Goal: Contribute content: Add original content to the website for others to see

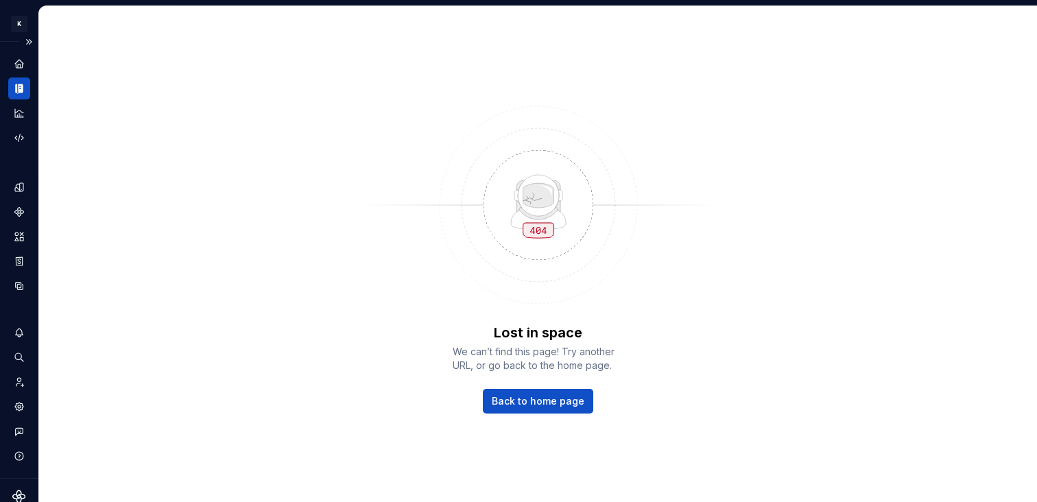
click at [14, 95] on div "Documentation" at bounding box center [19, 89] width 22 height 22
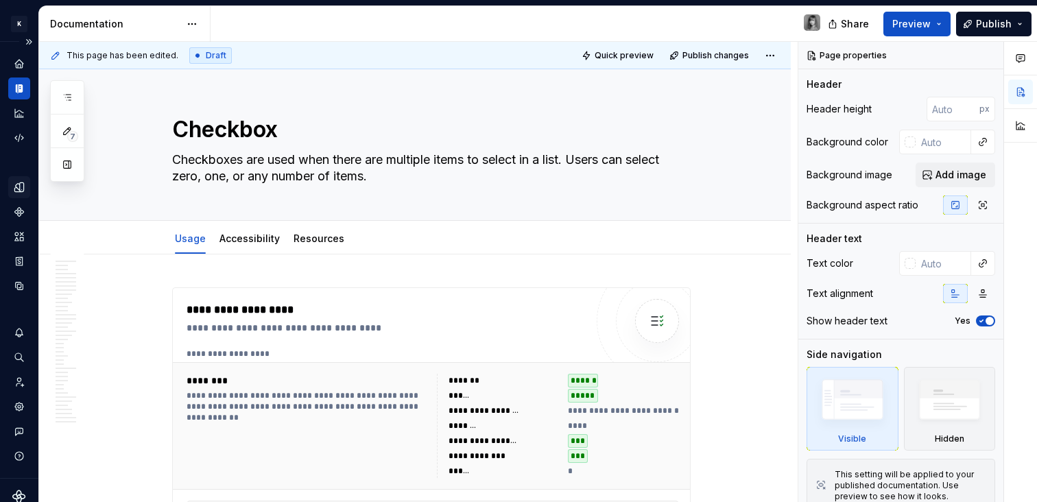
click at [23, 181] on icon "Design tokens" at bounding box center [19, 187] width 12 height 12
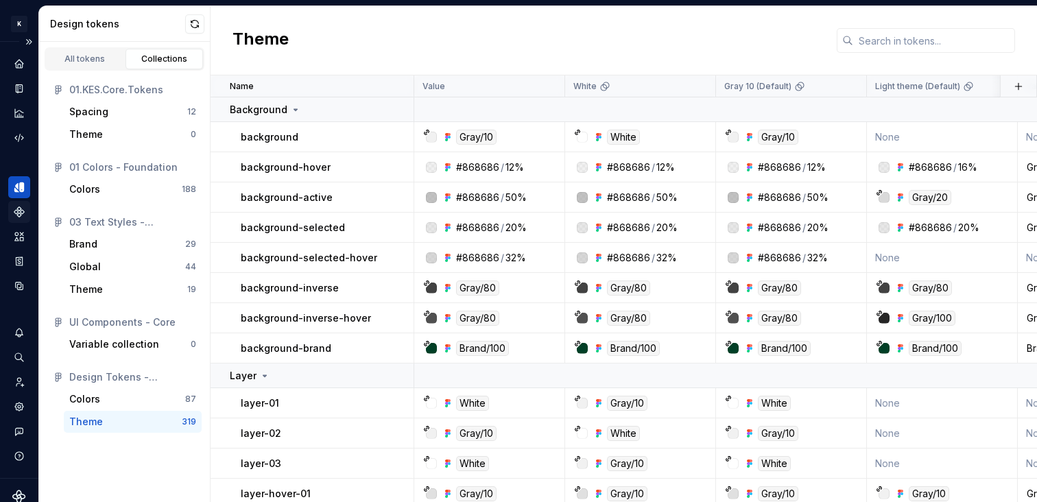
click at [26, 213] on div "Components" at bounding box center [19, 212] width 22 height 22
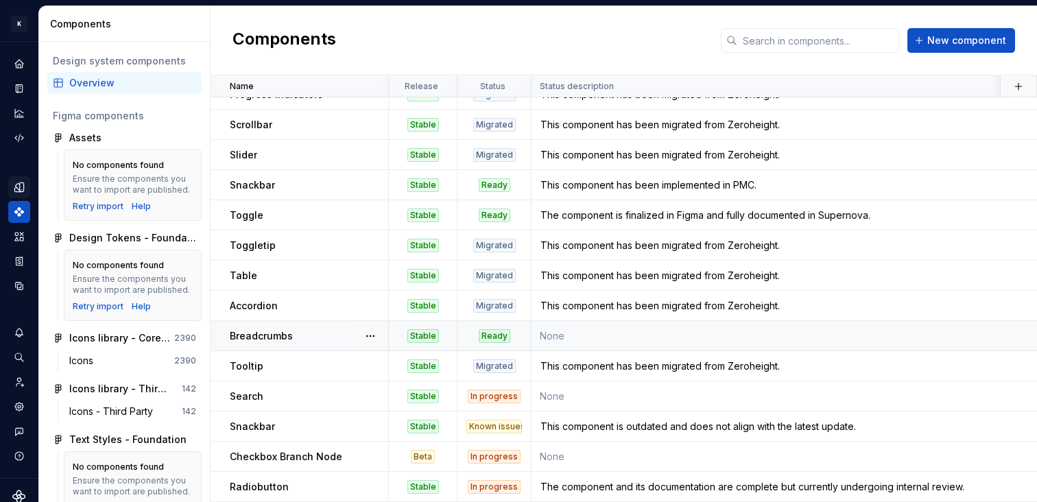
scroll to position [492, 0]
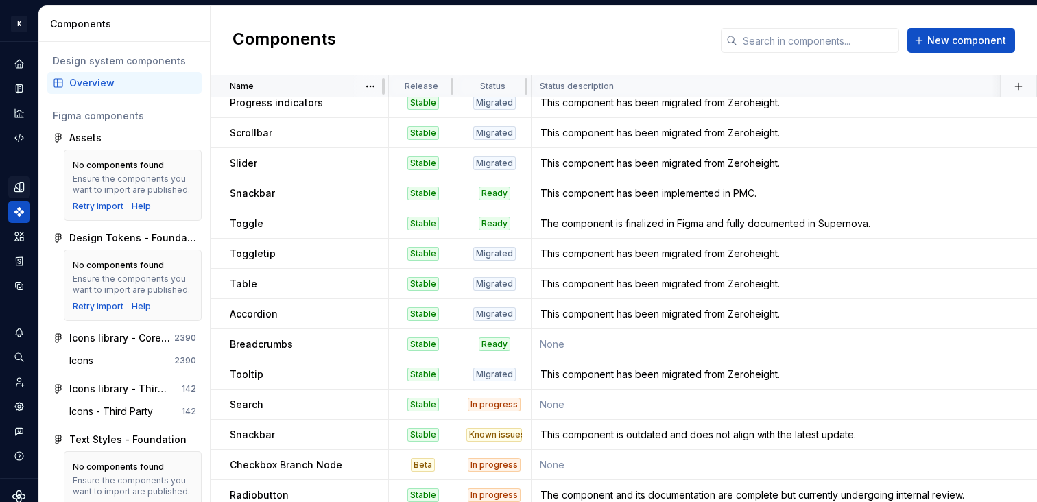
click at [273, 86] on div "Name" at bounding box center [305, 86] width 150 height 11
click at [368, 84] on html "K KES Design system data Components Design system components Overview Figma com…" at bounding box center [518, 251] width 1037 height 502
click at [387, 127] on div "Sort descending" at bounding box center [422, 135] width 117 height 22
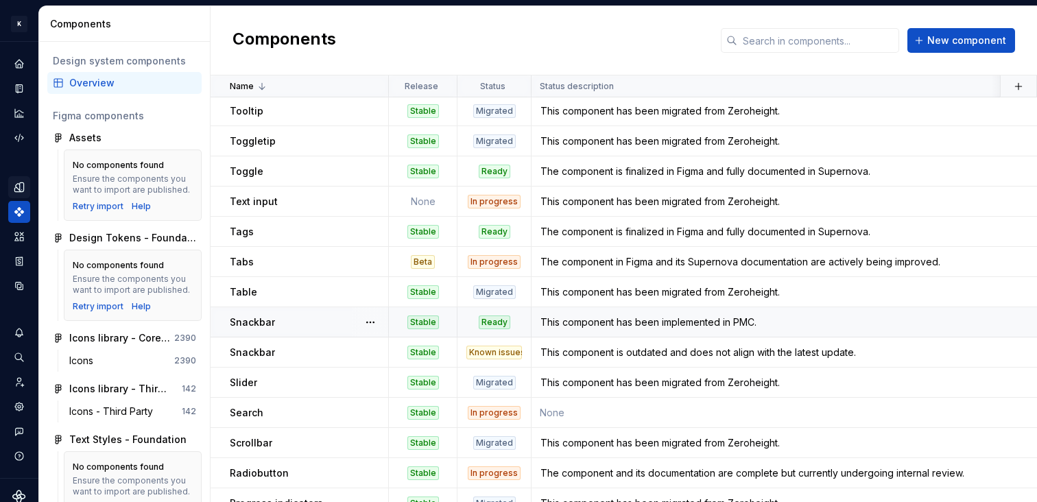
scroll to position [0, 0]
click at [603, 204] on div "This component has been migrated from Zeroheight." at bounding box center [802, 203] width 541 height 14
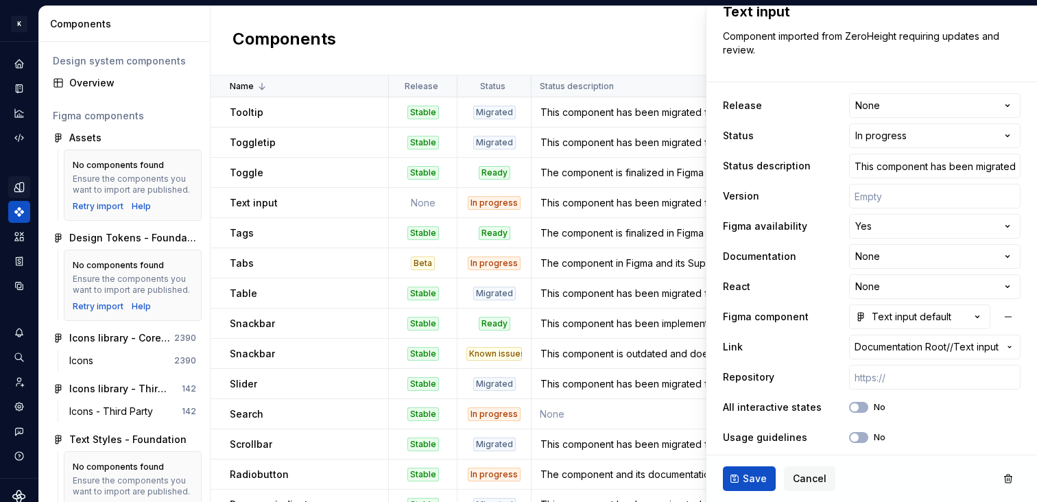
scroll to position [68, 0]
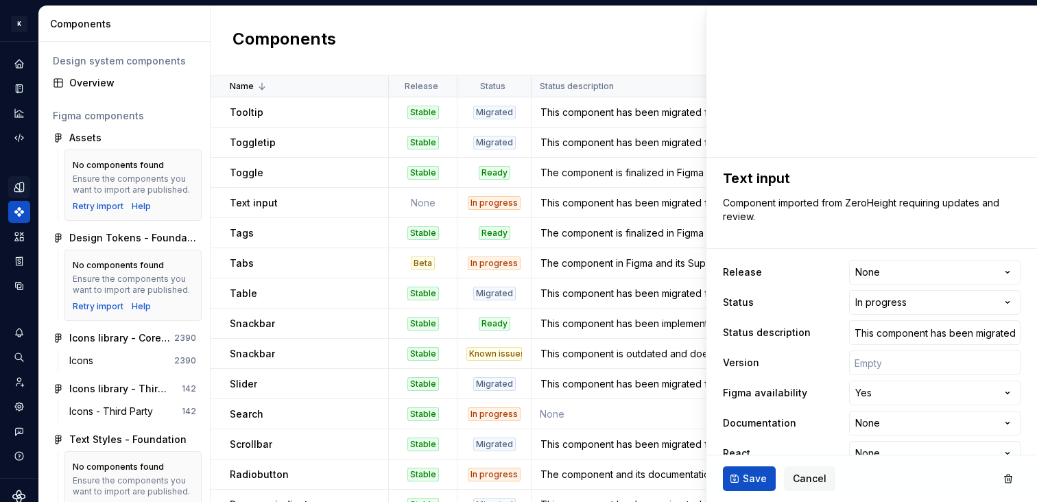
click at [438, 42] on div "Components New component" at bounding box center [624, 40] width 827 height 69
click at [626, 204] on div "This component has been migrated from Zeroheight." at bounding box center [802, 203] width 541 height 14
click at [650, 351] on div "This component is outdated and does not align with the latest update." at bounding box center [802, 354] width 541 height 14
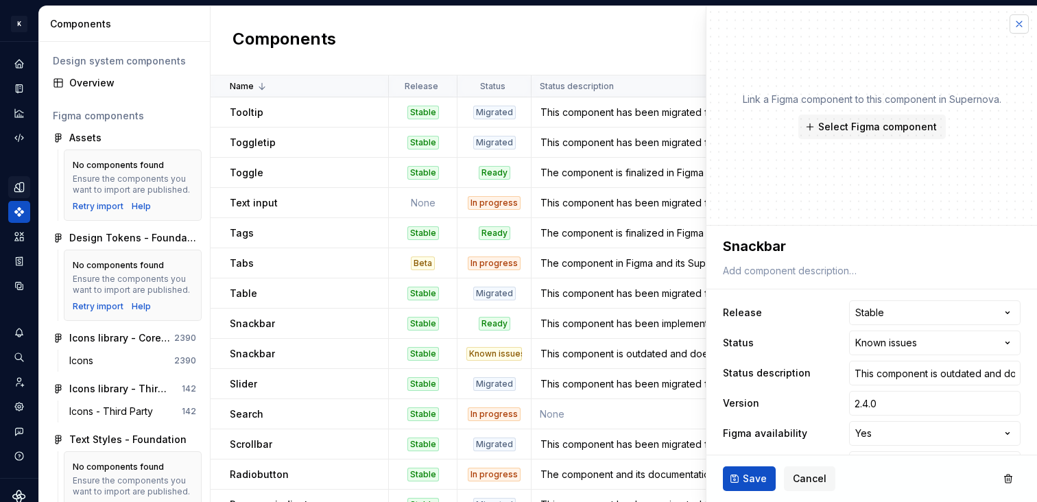
click at [1010, 19] on button "button" at bounding box center [1019, 23] width 19 height 19
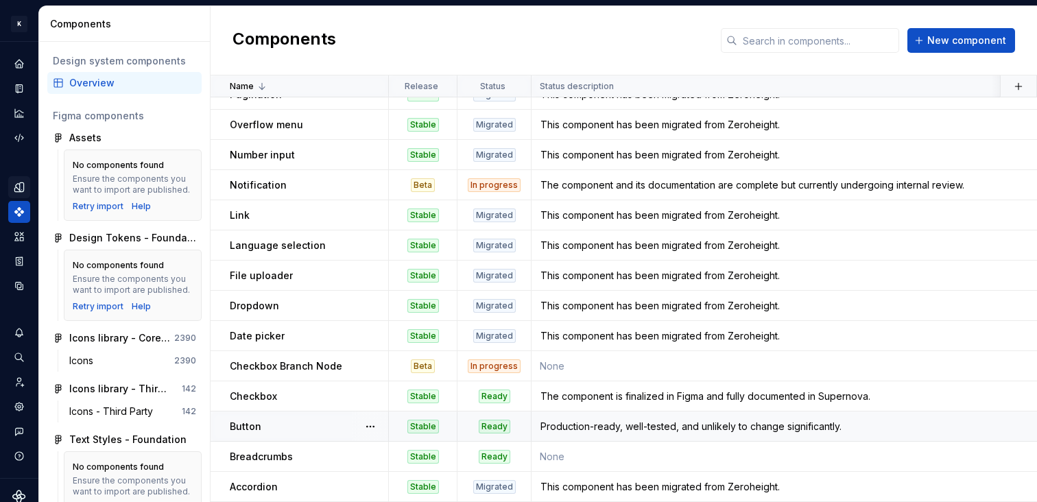
scroll to position [266, 0]
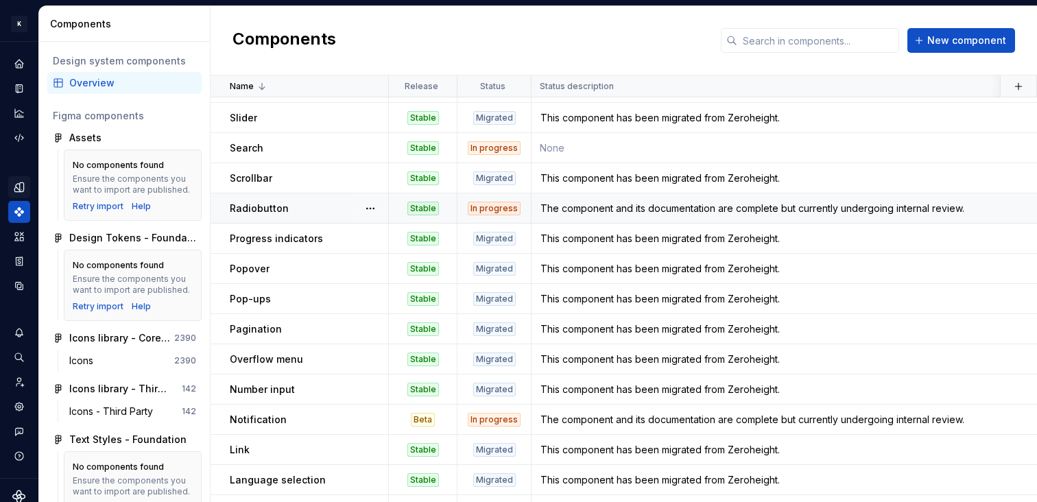
click at [698, 213] on div "The component and its documentation are complete but currently undergoing inter…" at bounding box center [802, 209] width 541 height 14
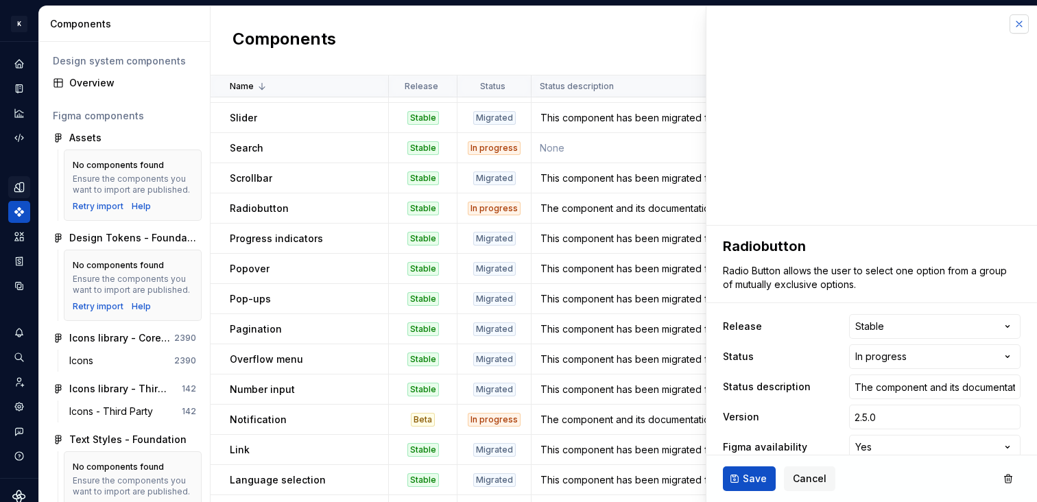
click at [1010, 27] on button "button" at bounding box center [1019, 23] width 19 height 19
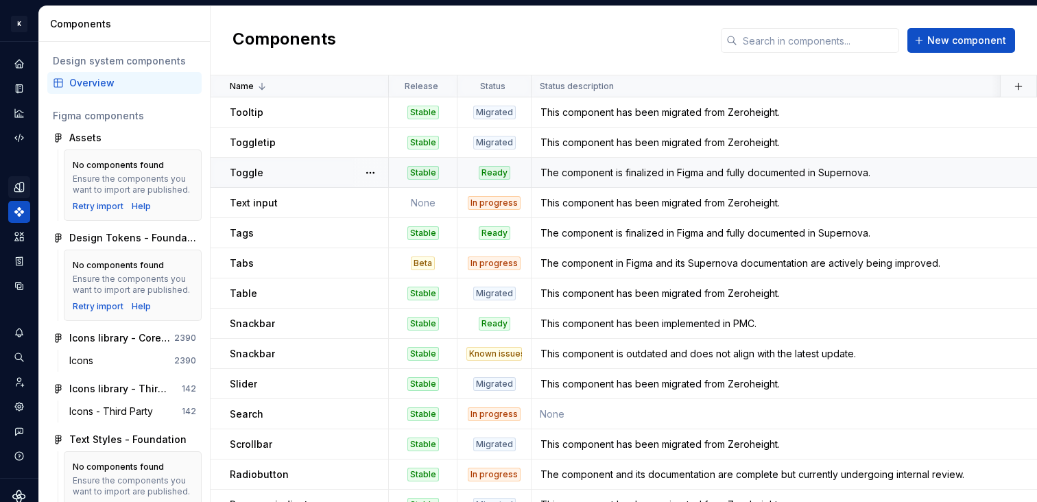
click at [682, 167] on div "The component is finalized in Figma and fully documented in Supernova." at bounding box center [802, 173] width 541 height 14
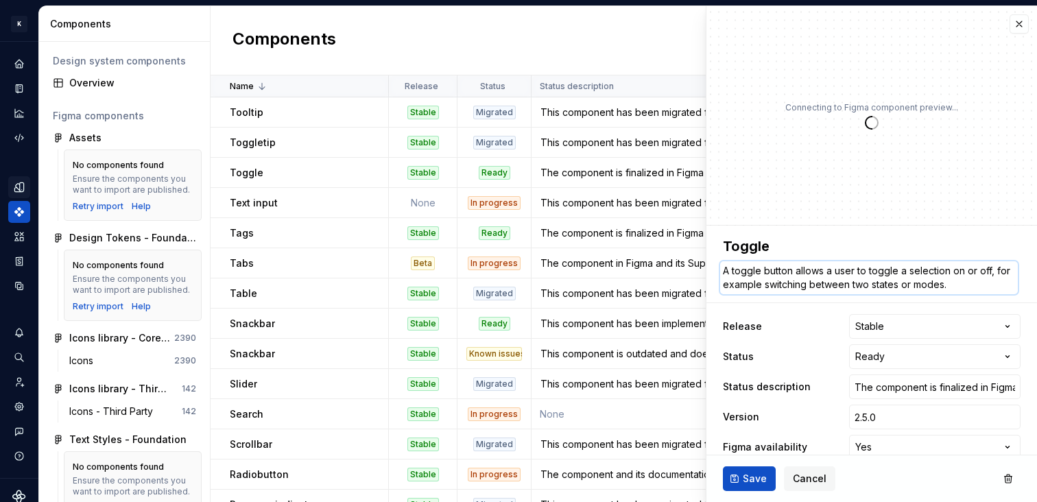
click at [810, 279] on textarea "A toggle button allows a user to toggle a selection on or off, for example swit…" at bounding box center [869, 277] width 298 height 33
click at [907, 383] on input "The component is finalized in Figma and fully documented in Supernova." at bounding box center [934, 387] width 171 height 25
click at [301, 297] on div "Table" at bounding box center [309, 294] width 158 height 14
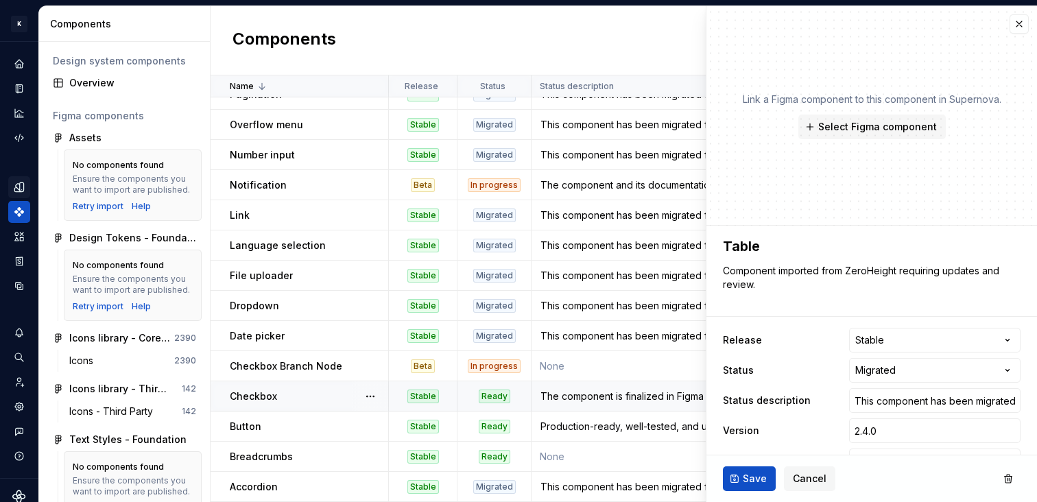
scroll to position [508, 0]
click at [321, 394] on div "Checkbox" at bounding box center [309, 397] width 158 height 14
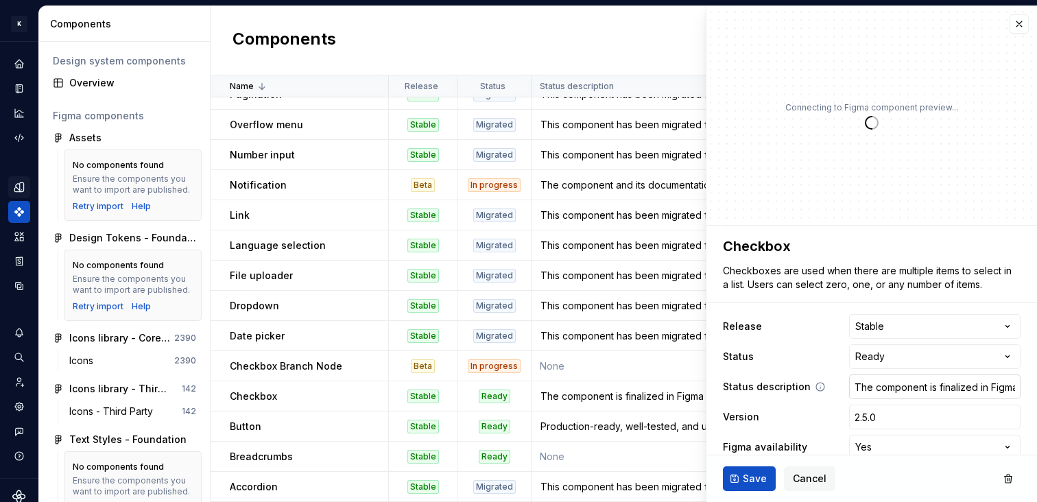
click at [910, 387] on input "The component is finalized in Figma and fully documented in Supernova." at bounding box center [934, 387] width 171 height 25
click at [747, 477] on span "Save" at bounding box center [755, 479] width 24 height 14
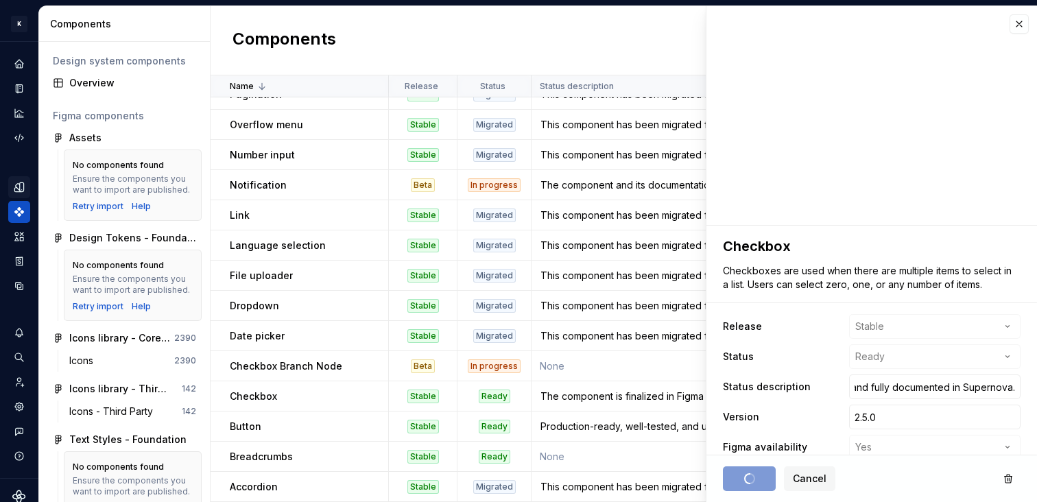
scroll to position [0, 0]
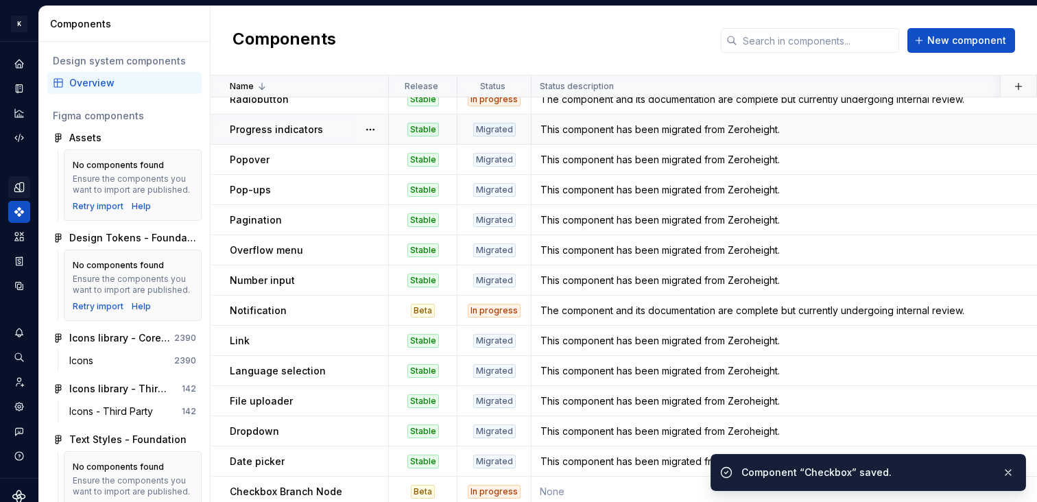
scroll to position [345, 0]
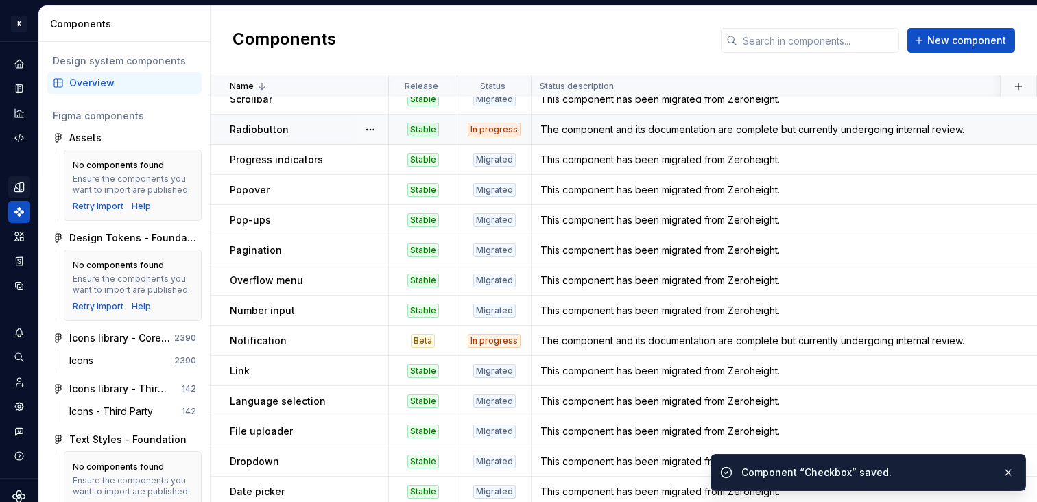
click at [627, 127] on div "The component and its documentation are complete but currently undergoing inter…" at bounding box center [802, 130] width 541 height 14
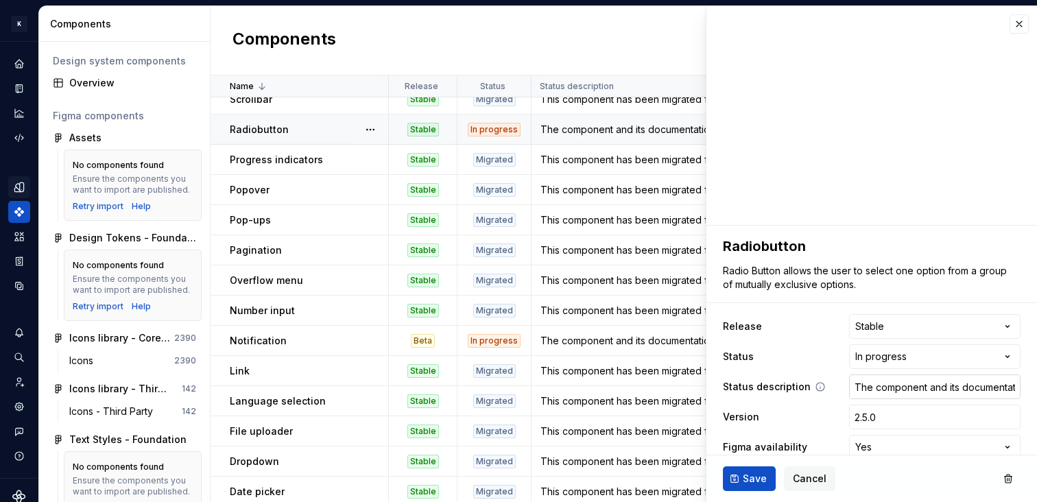
click at [912, 381] on input "The component and its documentation are complete but currently undergoing inter…" at bounding box center [934, 387] width 171 height 25
click at [879, 388] on input "The component and its documentation are complete but currently undergoing inter…" at bounding box center [934, 387] width 171 height 25
drag, startPoint x: 857, startPoint y: 383, endPoint x: 1165, endPoint y: 385, distance: 308.7
click at [1036, 385] on html "K KES Design system data Components Design system components Overview Figma com…" at bounding box center [518, 251] width 1037 height 502
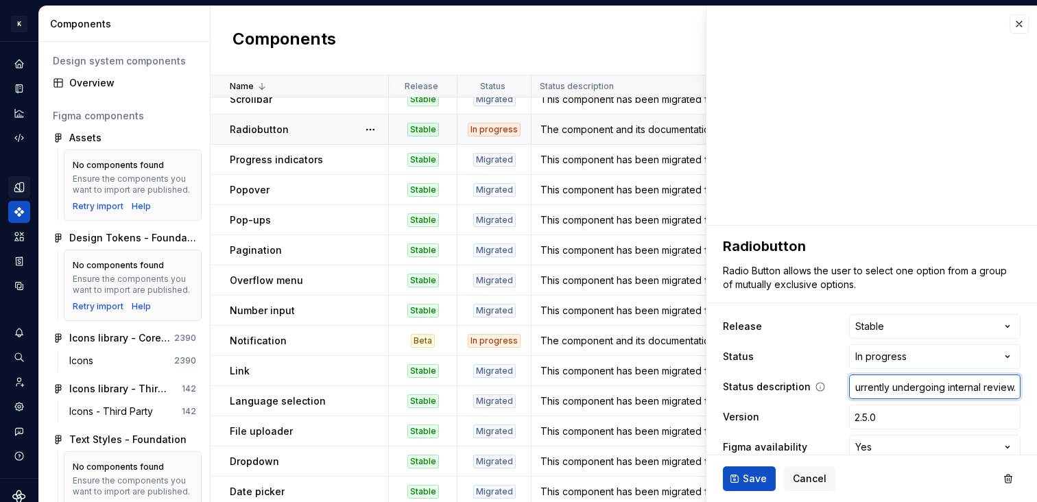
paste input "The component is finalized in Figma and fully documented in Supernova"
type textarea "*"
type input "ThThe component is finalized in Figma and fully documented in Supernova."
paste input "text"
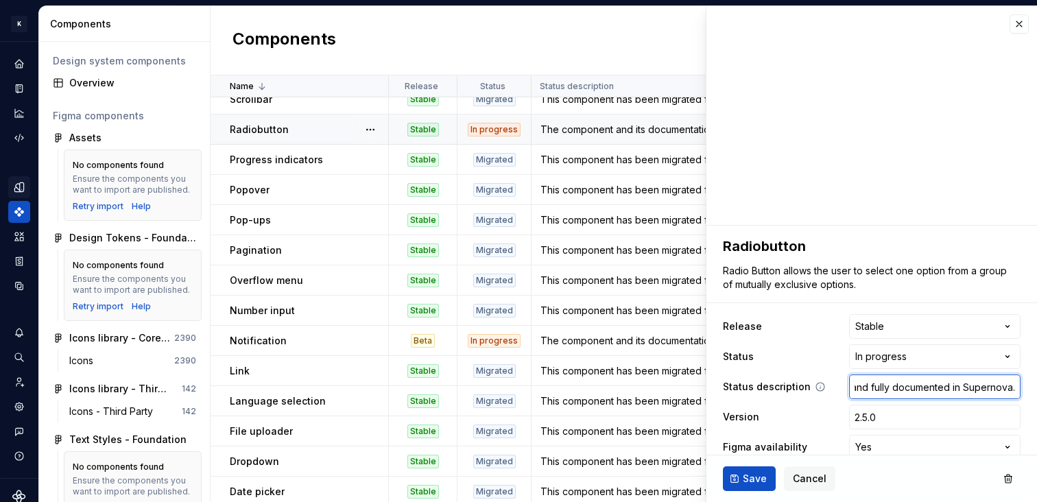
type textarea "*"
type input "The component is finalized in Figma and fully documented in Supernova."
click at [940, 356] on html "K KES Design system data Components Design system components Overview Figma com…" at bounding box center [518, 251] width 1037 height 502
type textarea "*"
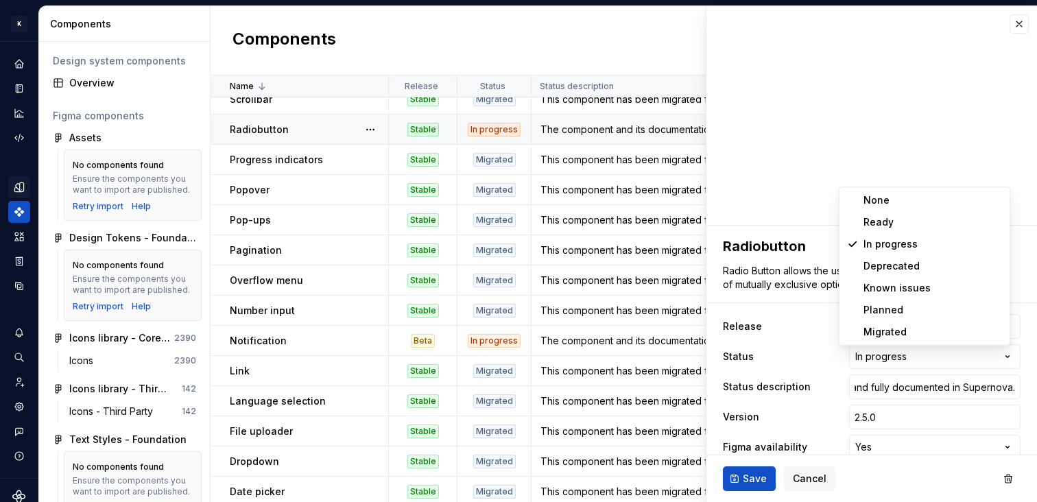
scroll to position [0, 0]
select select "**********"
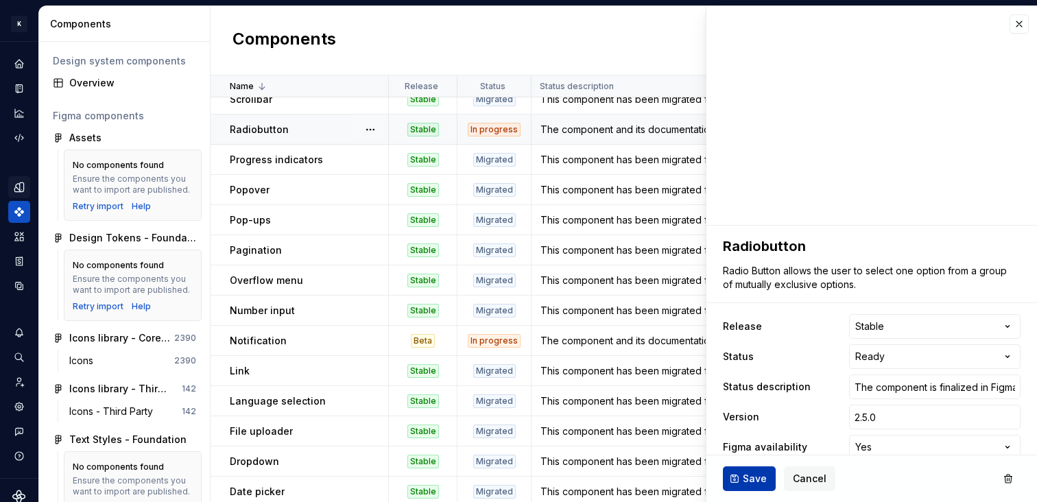
click at [760, 471] on button "Save" at bounding box center [749, 478] width 53 height 25
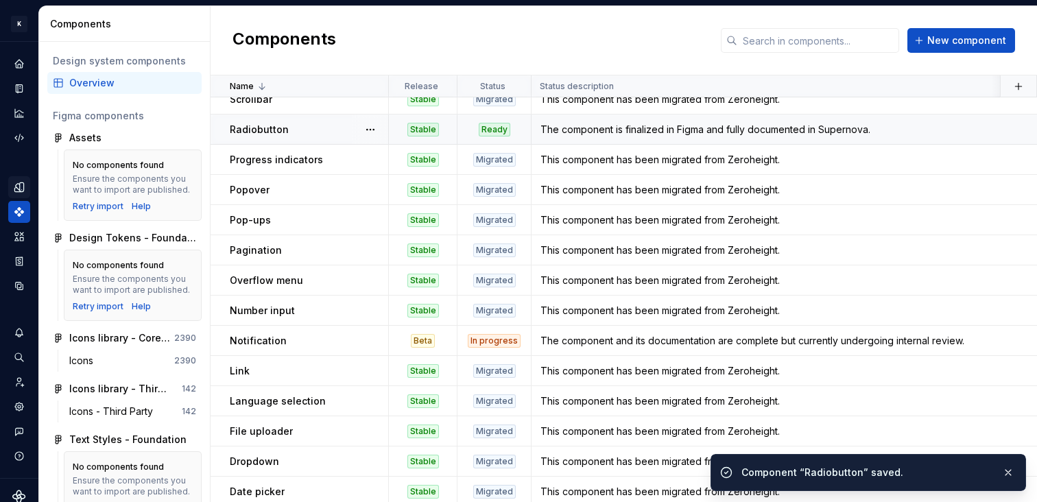
scroll to position [508, 0]
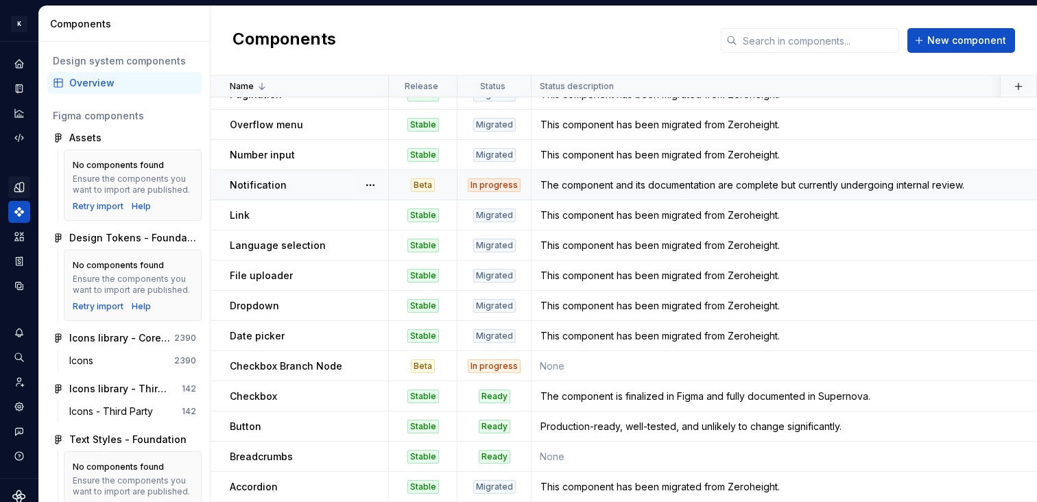
click at [640, 185] on td "The component and its documentation are complete but currently undergoing inter…" at bounding box center [803, 185] width 543 height 30
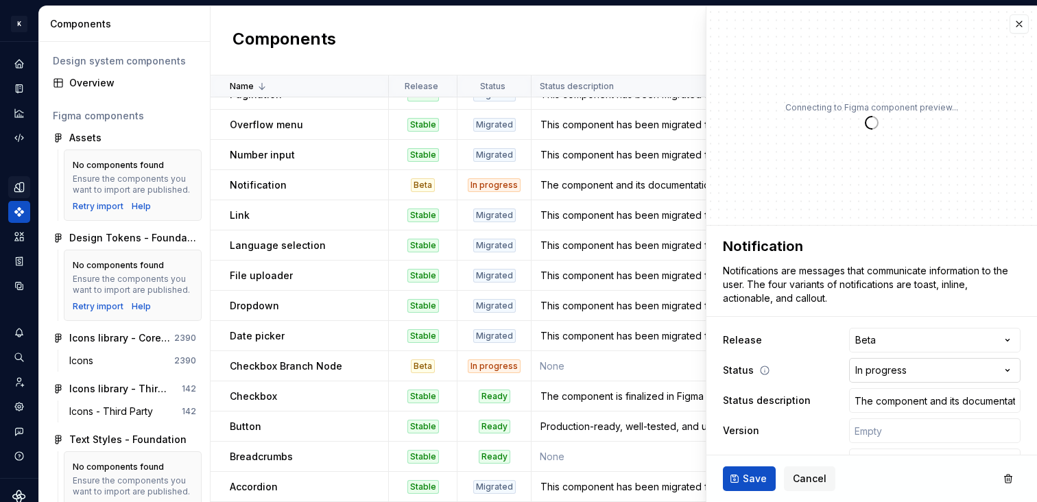
type textarea "*"
click at [978, 366] on html "K KES Design system data Components Design system components Overview Figma com…" at bounding box center [518, 251] width 1037 height 502
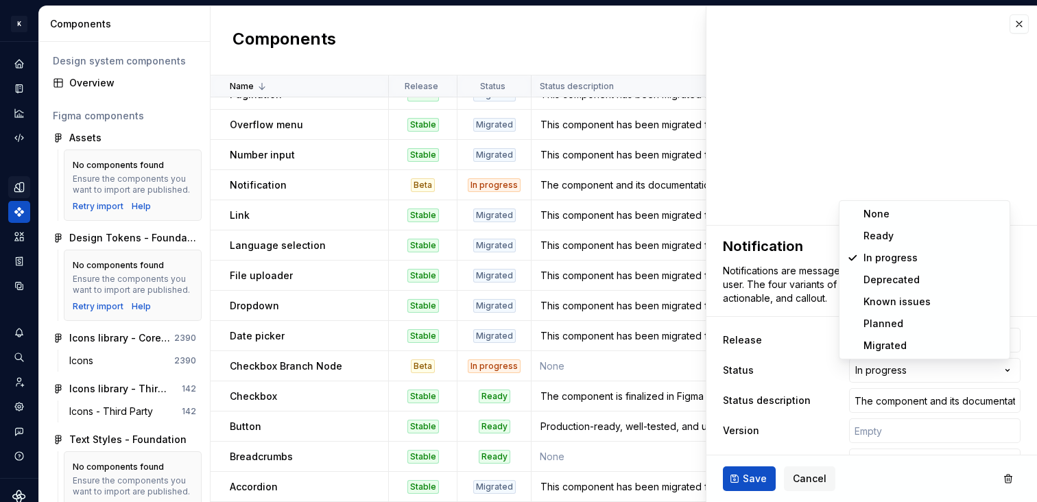
select select "**********"
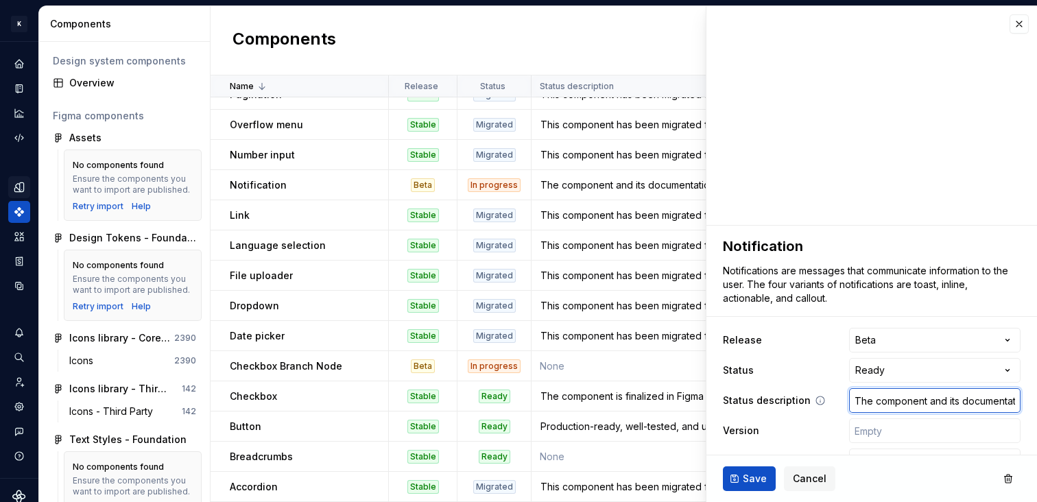
click at [921, 404] on input "The component and its documentation are complete but currently undergoing inter…" at bounding box center [934, 400] width 171 height 25
paste input "is finalized in Figma and fully documented in Supernova"
type textarea "*"
type input "The component is finalized in Figma and fully documented in Supernova."
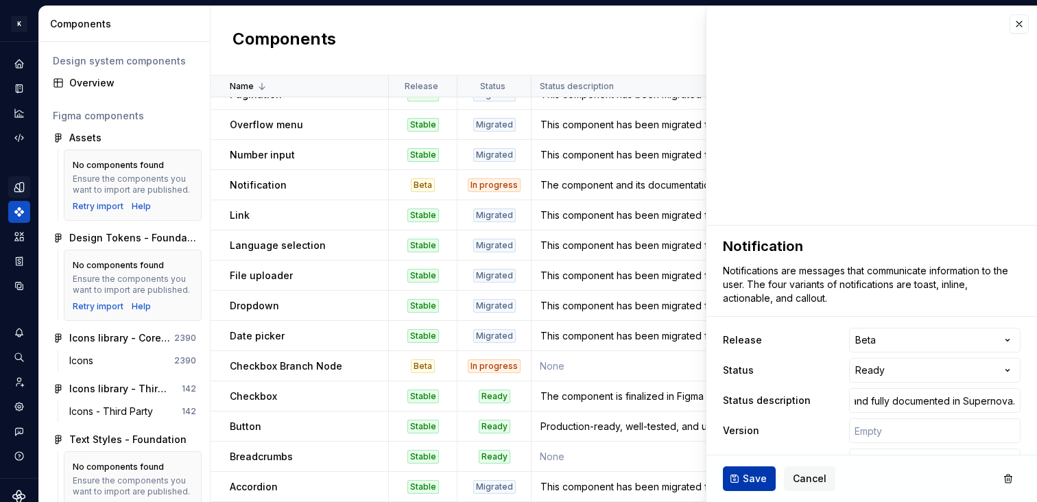
click at [768, 479] on button "Save" at bounding box center [749, 478] width 53 height 25
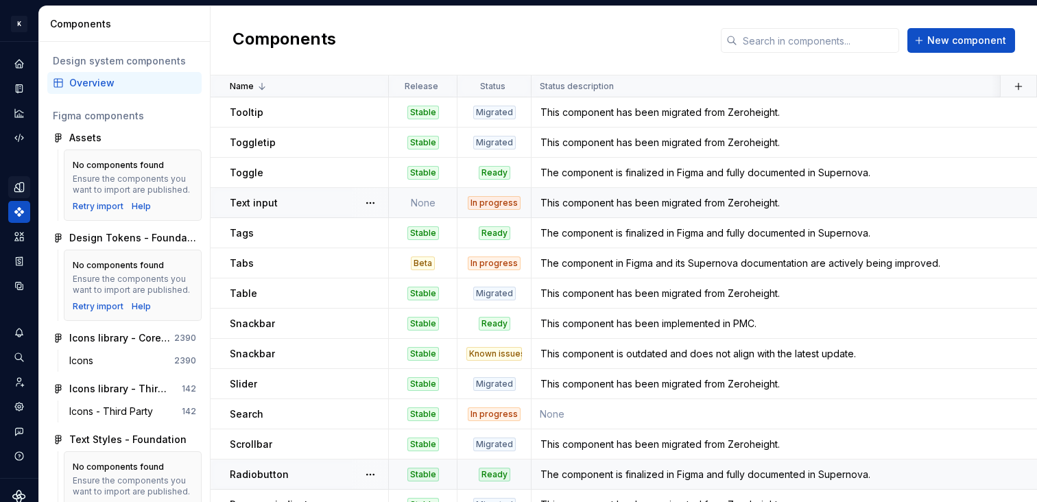
click at [599, 198] on div "This component has been migrated from Zeroheight." at bounding box center [802, 203] width 541 height 14
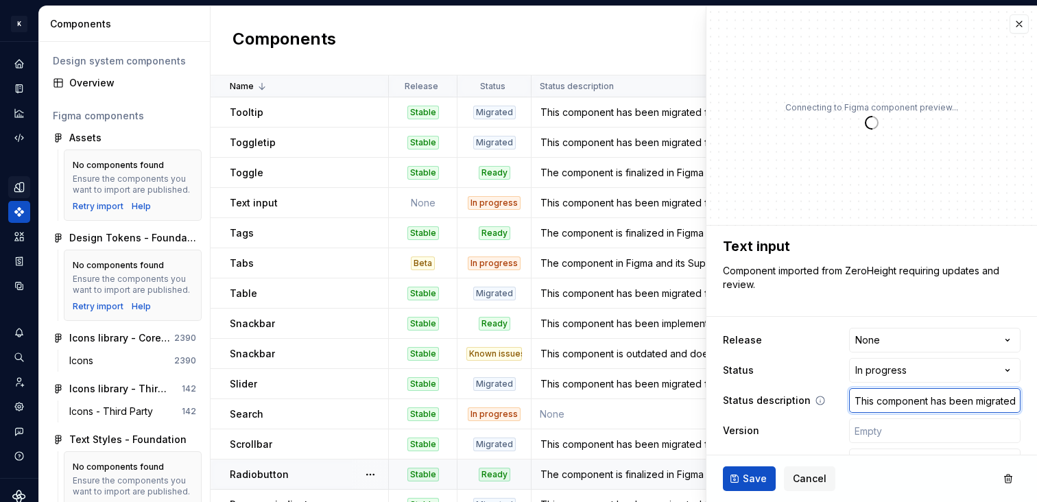
click at [919, 395] on input "This component has been migrated from Zeroheight." at bounding box center [934, 400] width 171 height 25
paste input "e component in Figma and its Supernova documentation are actively being improved"
type textarea "*"
click at [979, 401] on input "The component in Figma and its Supernova documentation are actively being impro…" at bounding box center [934, 400] width 171 height 25
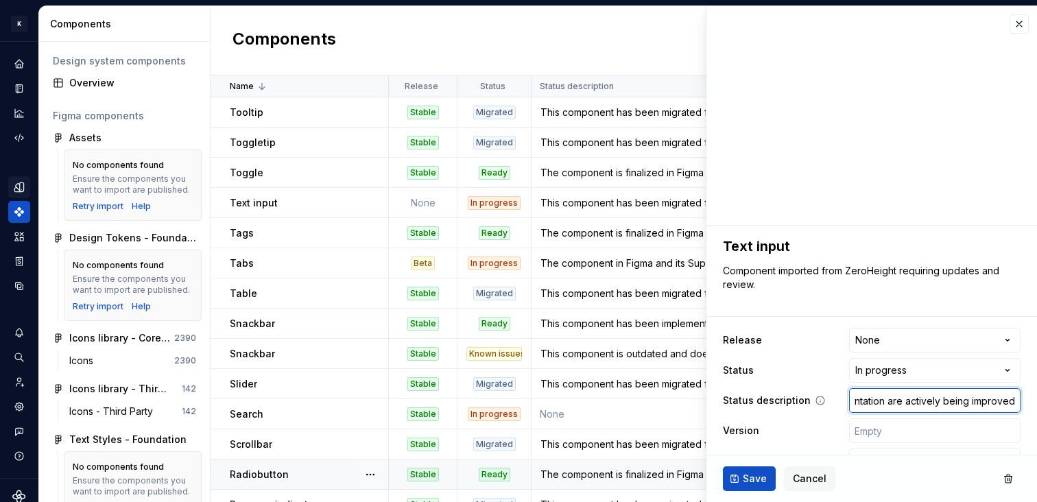
click at [979, 401] on input "The component in Figma and its Supernova documentation are actively being impro…" at bounding box center [934, 400] width 171 height 25
type input "The component in Figma and its Supernova documentation are actively being u."
type textarea "*"
type input "The component in Figma and its Supernova documentation are actively being un."
type textarea "*"
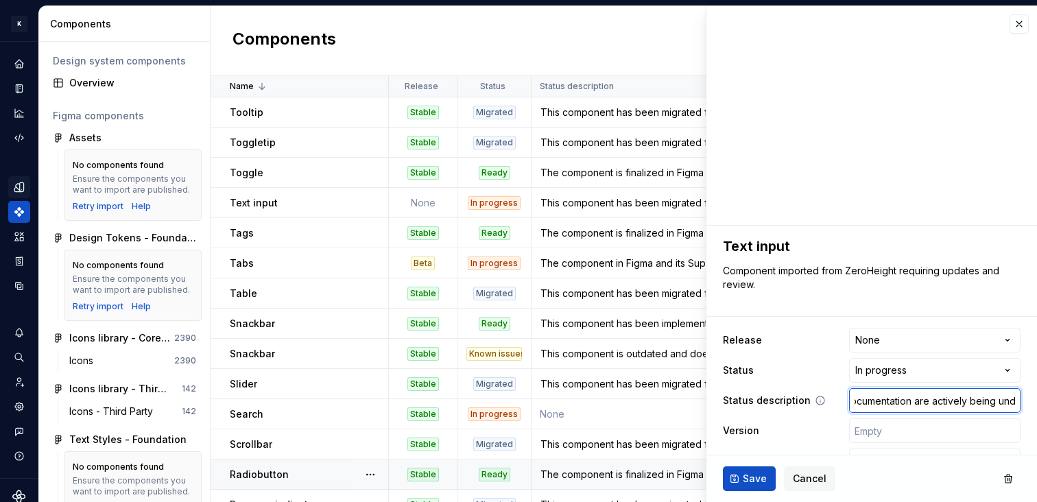
type input "The component in Figma and its Supernova documentation are actively being unde."
type textarea "*"
type input "The component in Figma and its Supernova documentation are actively being under."
type textarea "*"
type input "The component in Figma and its Supernova documentation are actively being under…"
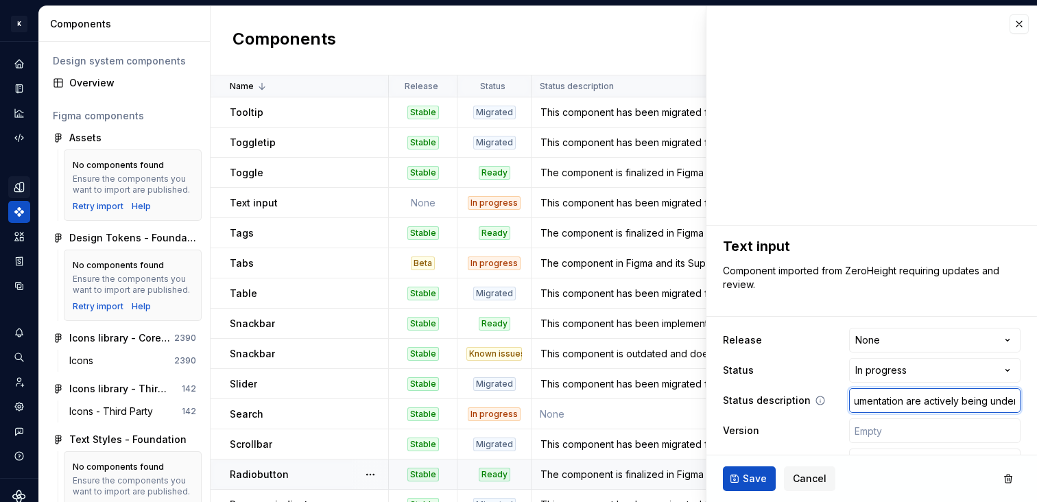
scroll to position [0, 222]
type textarea "*"
type input "The component in Figma and its Supernova documentation are actively being under…"
type textarea "*"
type input "The component in Figma and its Supernova documentation are actively being under…"
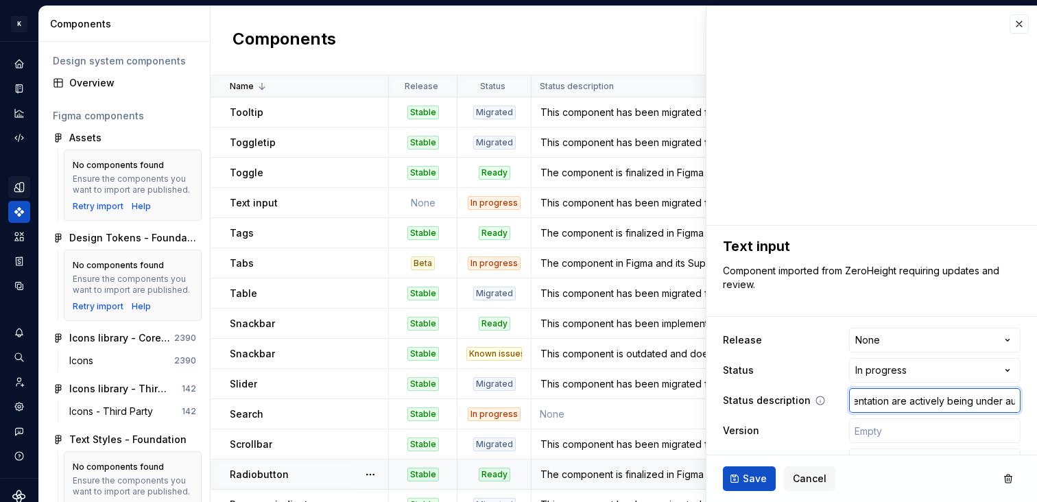
type textarea "*"
type input "The component in Figma and its Supernova documentation are actively being under…"
type textarea "*"
type input "The component in Figma and its Supernova documentation are actively being under…"
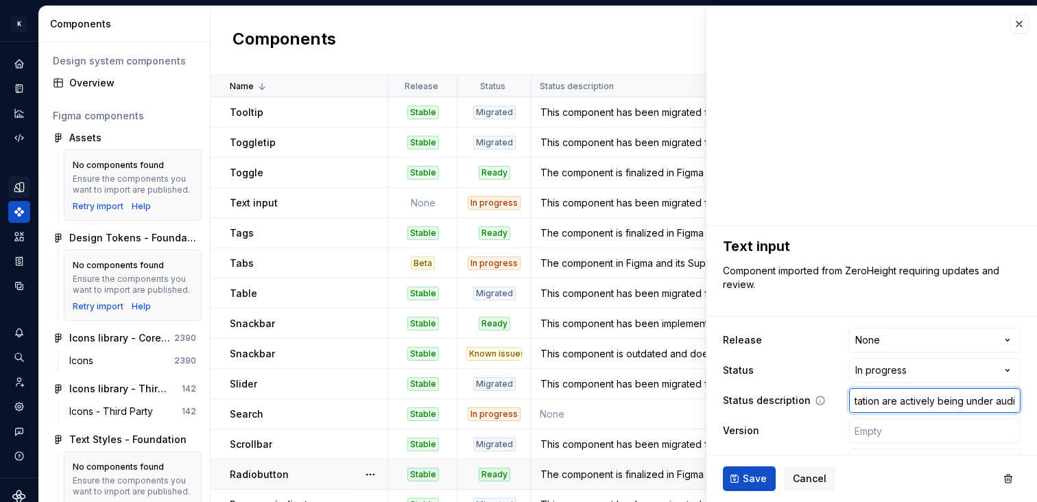
type textarea "*"
click at [949, 402] on input "The component in Figma and its Supernova documentation are actively being under…" at bounding box center [934, 400] width 171 height 25
click at [948, 402] on input "The component in Figma and its Supernova documentation are actively being under…" at bounding box center [934, 400] width 171 height 25
type input "The component in Figma and its Supernova documentation are actively being under…"
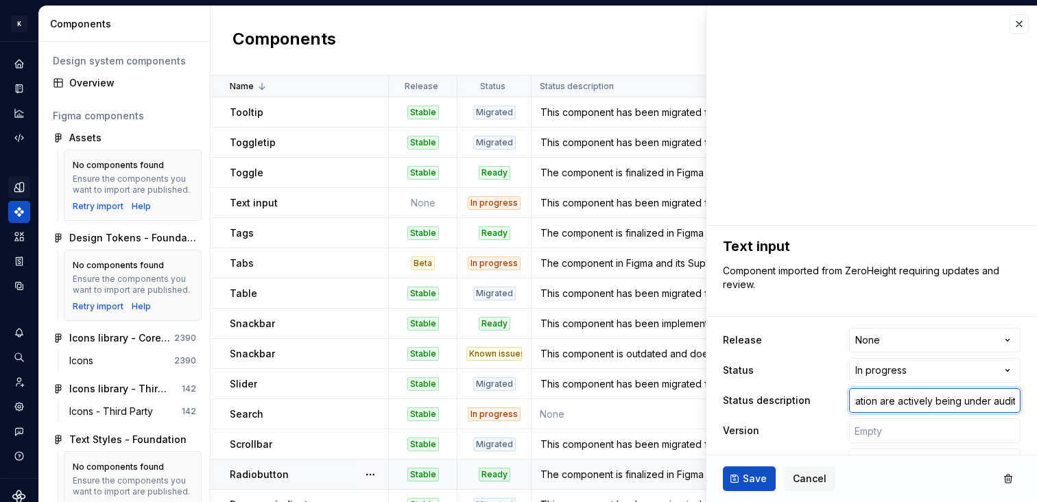
scroll to position [0, 0]
click at [762, 489] on button "Save" at bounding box center [749, 478] width 53 height 25
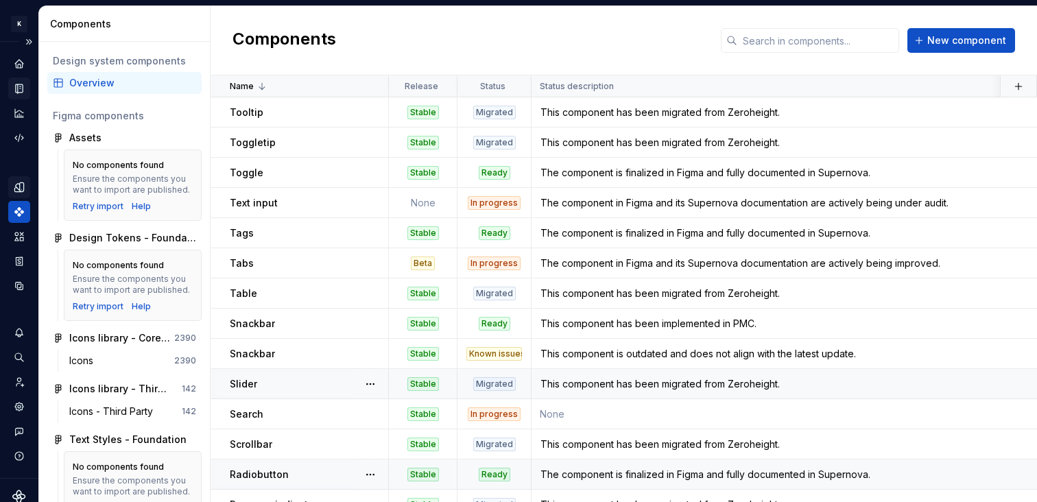
click at [8, 86] on div "Design system data" at bounding box center [19, 260] width 38 height 436
click at [13, 90] on icon "Documentation" at bounding box center [19, 88] width 12 height 12
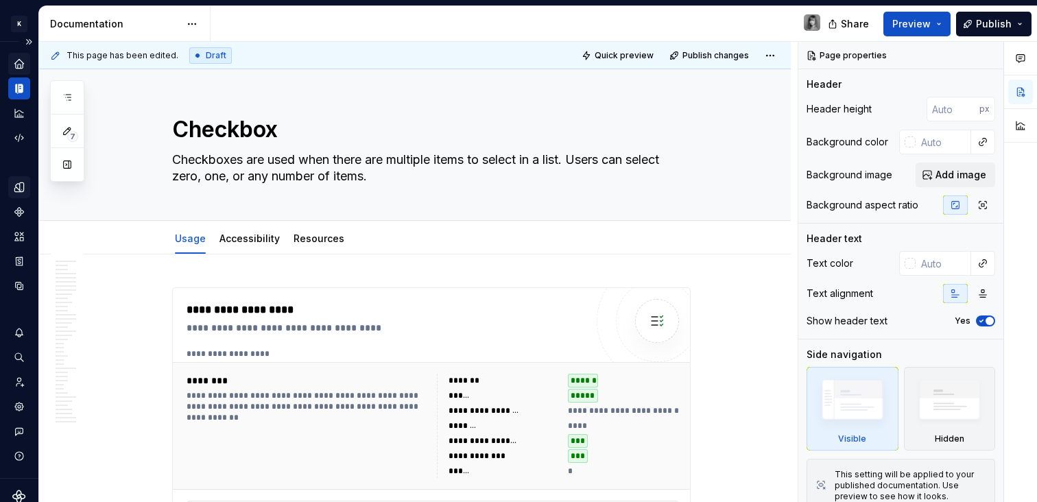
click at [15, 64] on icon "Home" at bounding box center [18, 63] width 9 height 9
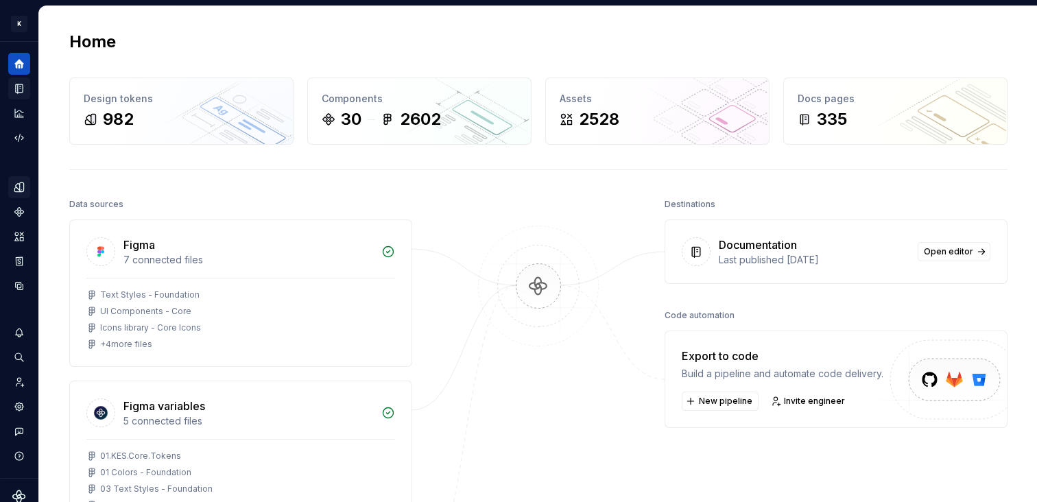
click at [14, 91] on icon "Documentation" at bounding box center [19, 88] width 12 height 12
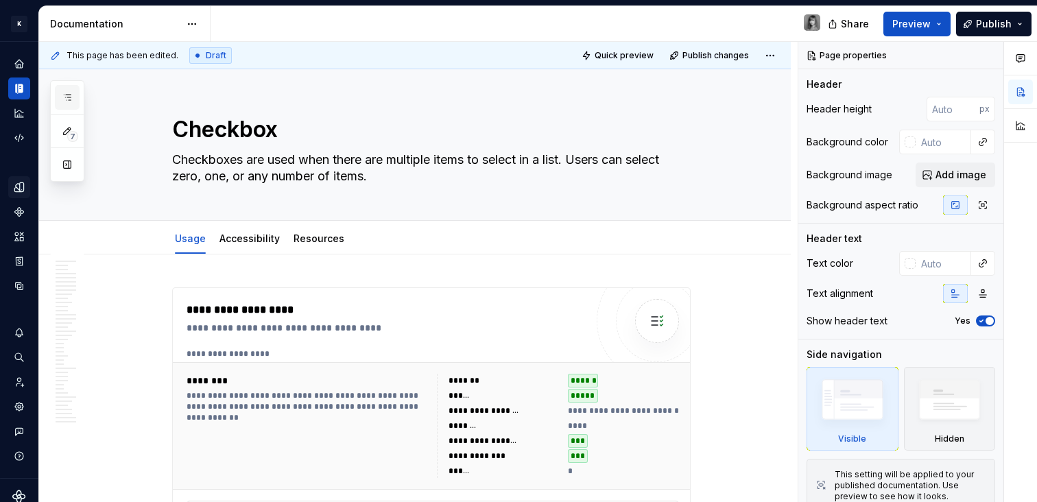
type textarea "*"
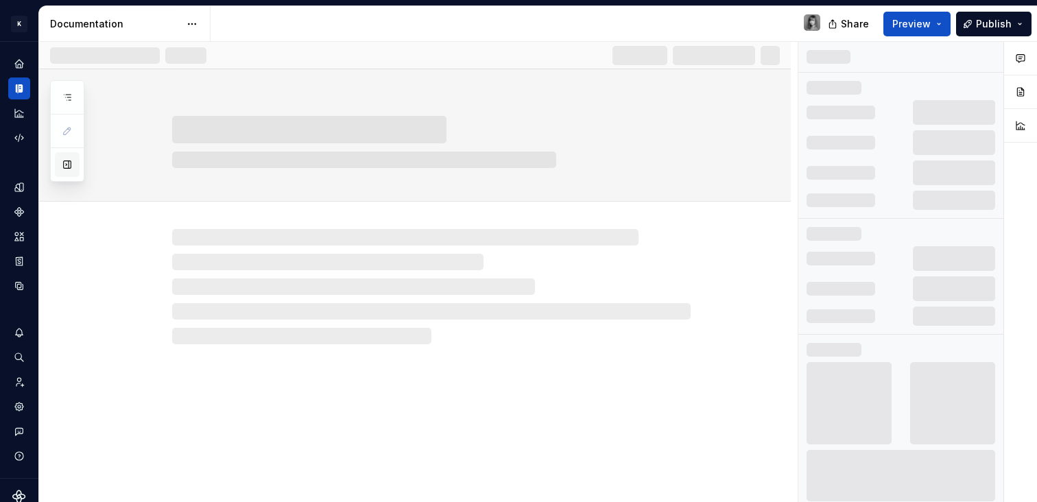
click at [64, 163] on button "button" at bounding box center [67, 164] width 25 height 25
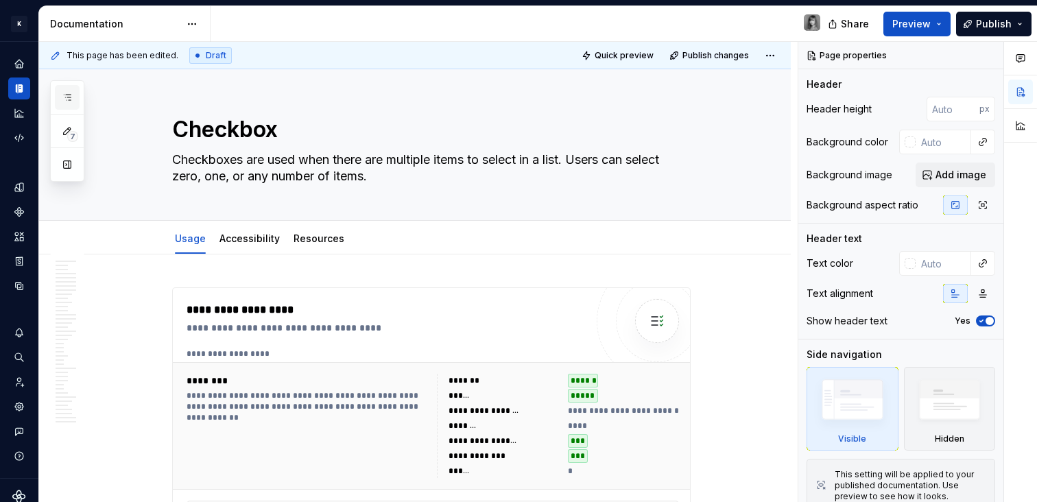
click at [76, 93] on button "button" at bounding box center [67, 97] width 25 height 25
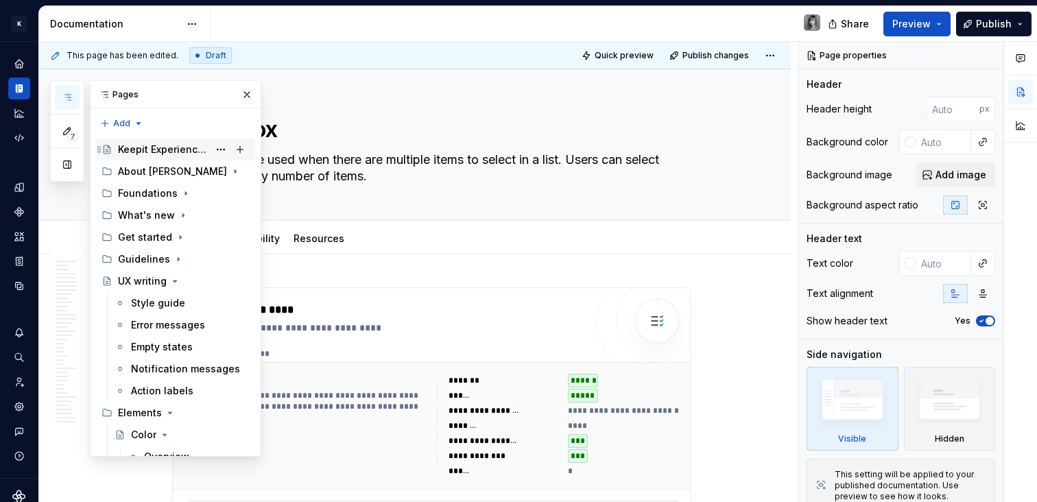
click at [147, 147] on div "Keepit Experience System: Build. Contribute. Evolve." at bounding box center [163, 150] width 91 height 14
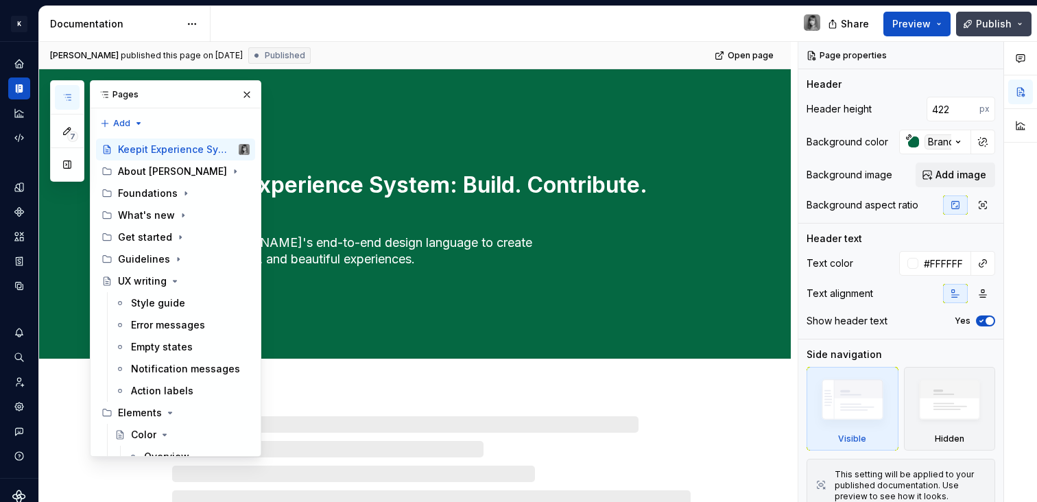
click at [1017, 23] on button "Publish" at bounding box center [993, 24] width 75 height 25
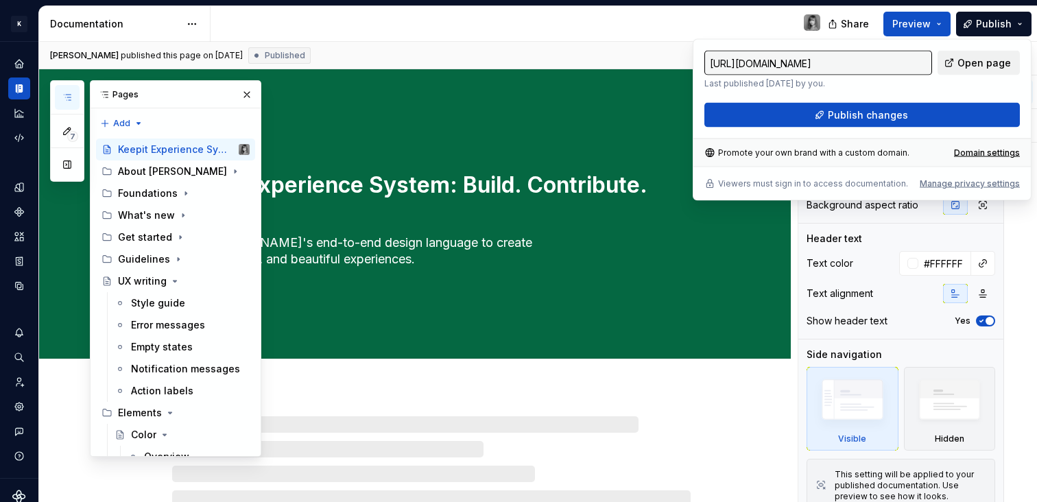
click at [988, 59] on span "Open page" at bounding box center [985, 63] width 54 height 14
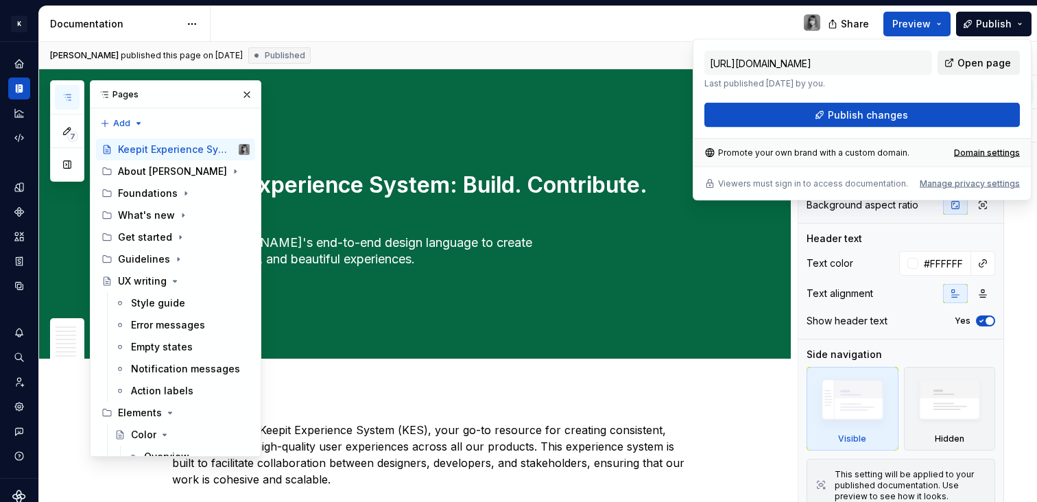
type textarea "*"
